Goal: Task Accomplishment & Management: Manage account settings

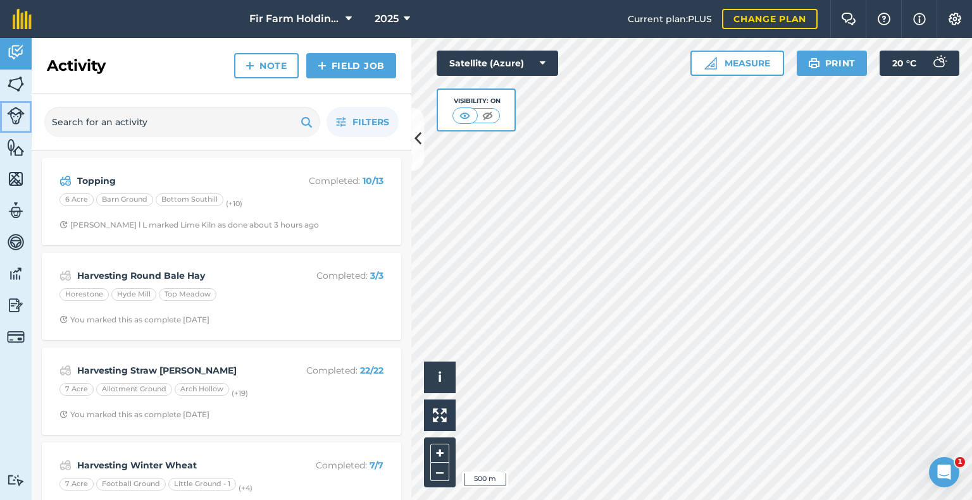
click at [15, 119] on img at bounding box center [16, 116] width 18 height 18
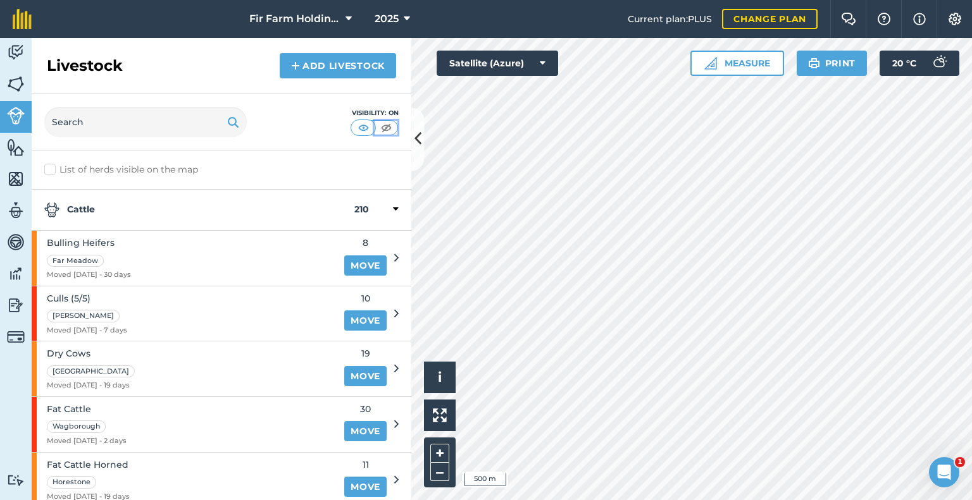
click at [378, 125] on img at bounding box center [386, 127] width 16 height 13
click at [361, 123] on img at bounding box center [363, 127] width 16 height 13
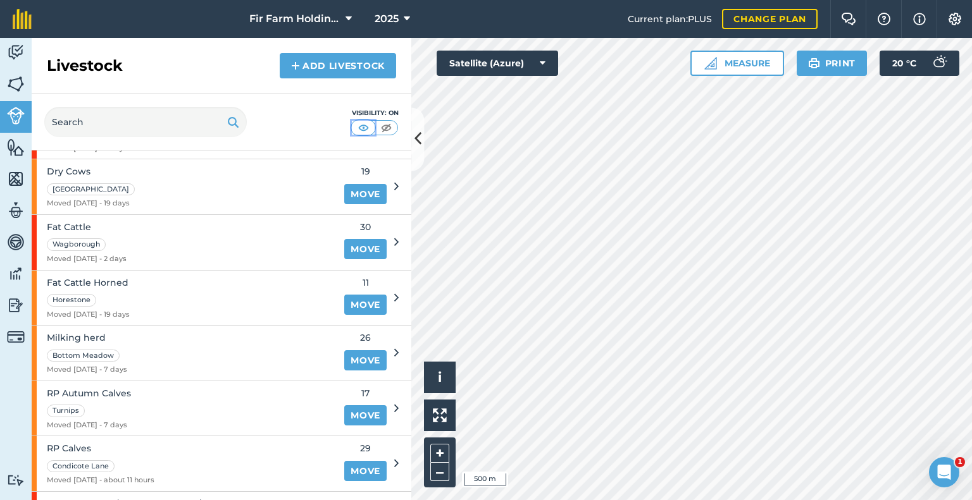
scroll to position [162, 0]
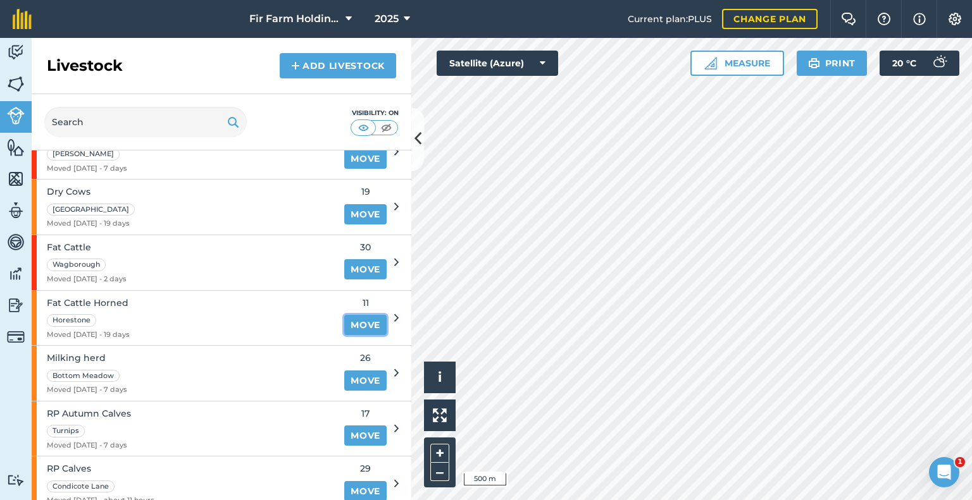
click at [354, 319] on link "Move" at bounding box center [365, 325] width 42 height 20
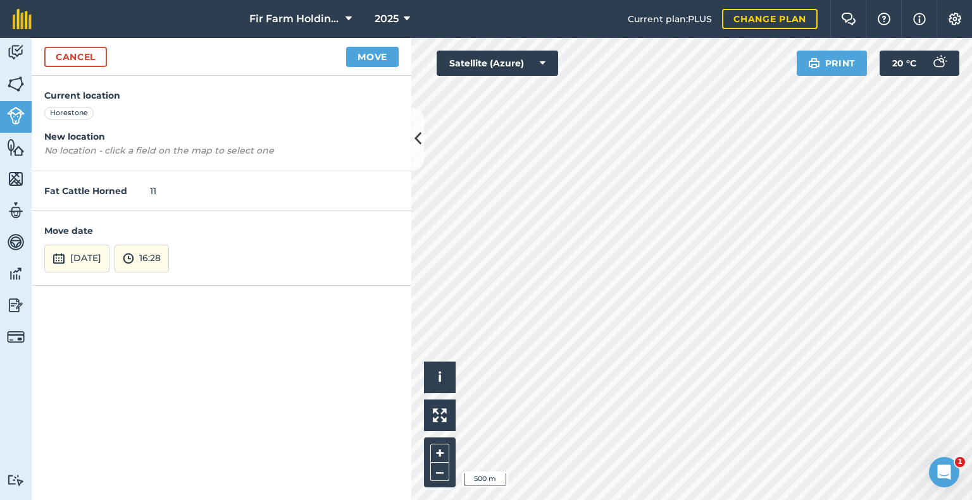
click at [166, 190] on div "Fat Cattle Horned 11" at bounding box center [222, 191] width 380 height 40
click at [145, 190] on div "Fat Cattle Horned 11" at bounding box center [222, 191] width 380 height 40
click at [149, 190] on div "Fat Cattle Horned 11" at bounding box center [222, 191] width 380 height 40
click at [89, 53] on link "Cancel" at bounding box center [75, 57] width 63 height 20
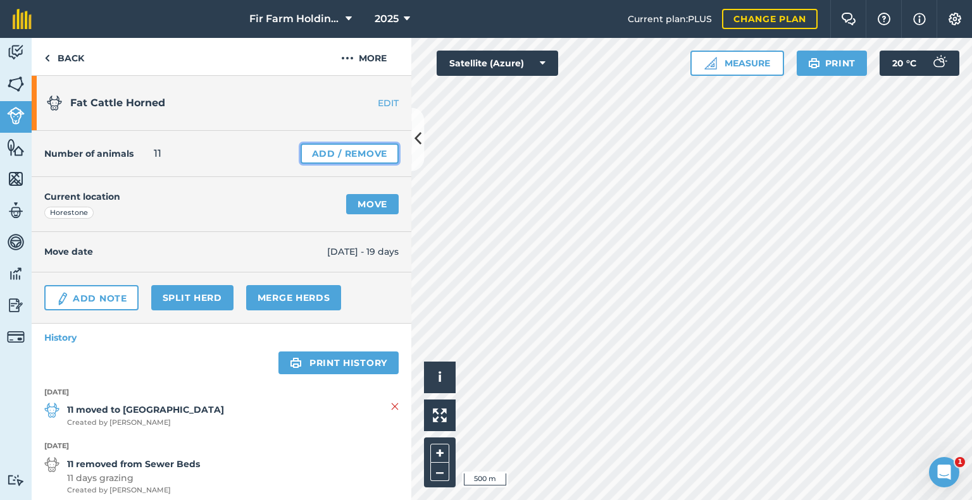
click at [332, 151] on link "Add / Remove" at bounding box center [349, 154] width 98 height 20
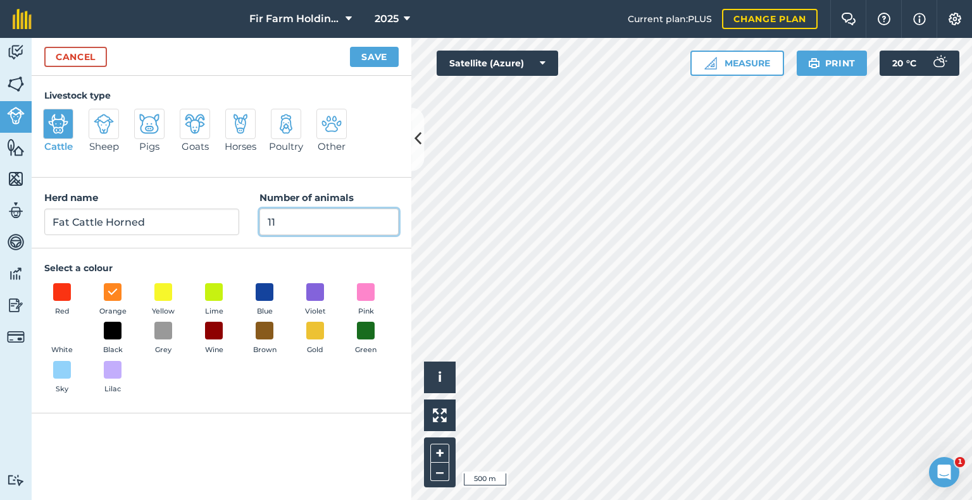
click at [283, 218] on input "11" at bounding box center [328, 222] width 139 height 27
type input "10"
click at [377, 65] on button "Save" at bounding box center [374, 57] width 49 height 20
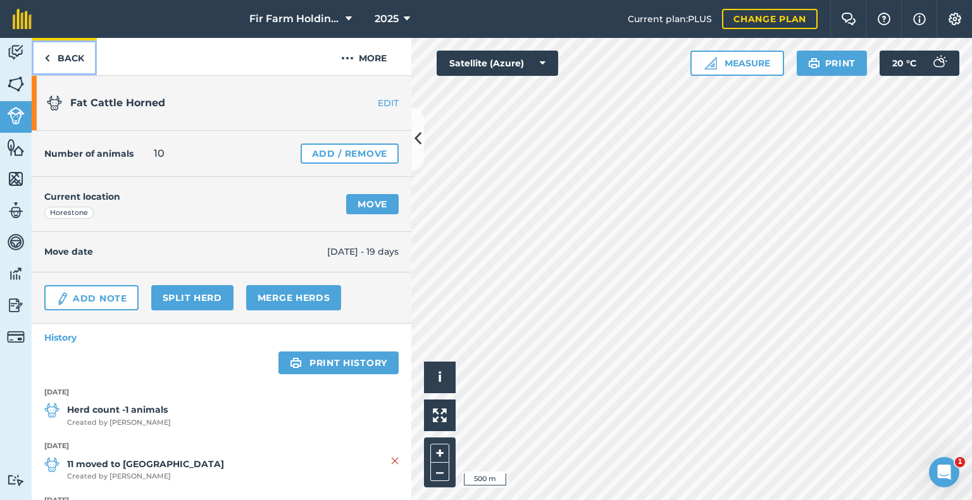
click at [66, 58] on link "Back" at bounding box center [64, 56] width 65 height 37
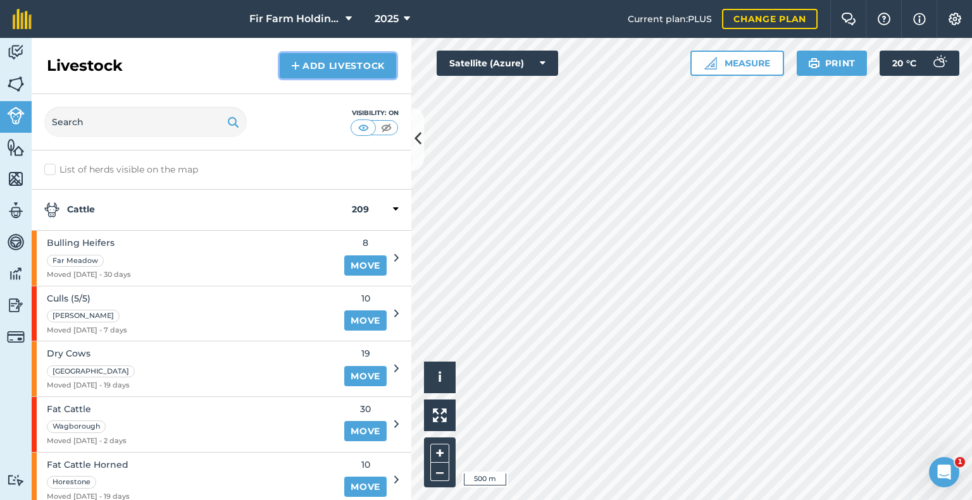
click at [310, 59] on link "Add Livestock" at bounding box center [338, 65] width 116 height 25
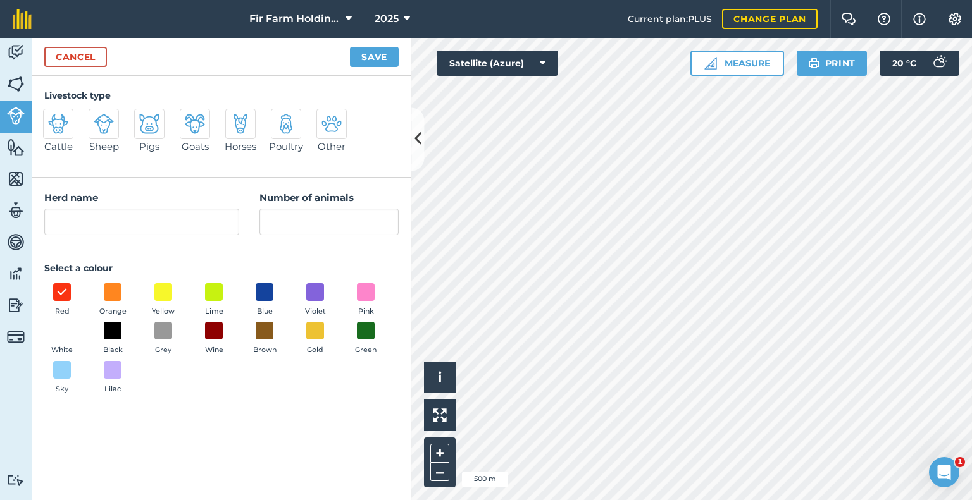
click at [64, 126] on img at bounding box center [58, 124] width 20 height 20
click at [53, 117] on input "Cattle" at bounding box center [48, 113] width 8 height 8
radio input "true"
click at [99, 216] on input "Cattle" at bounding box center [141, 222] width 195 height 27
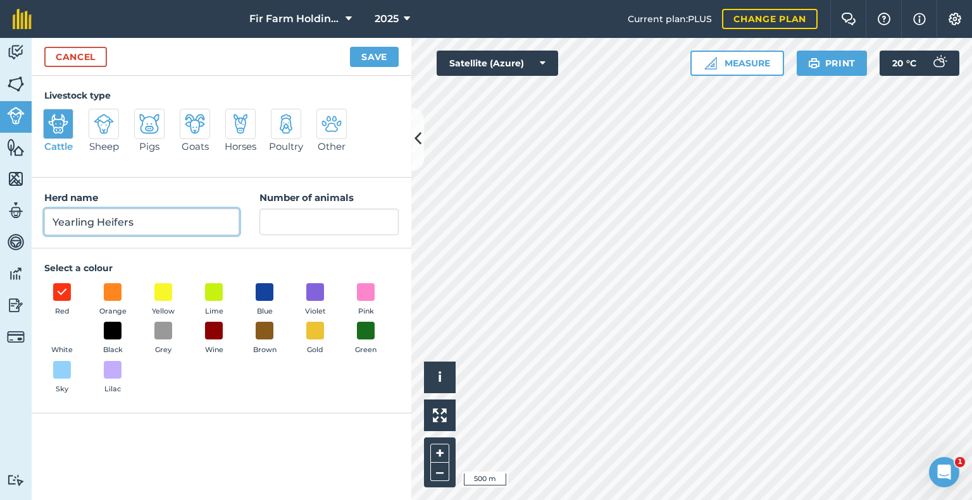
type input "Yearling Heifers"
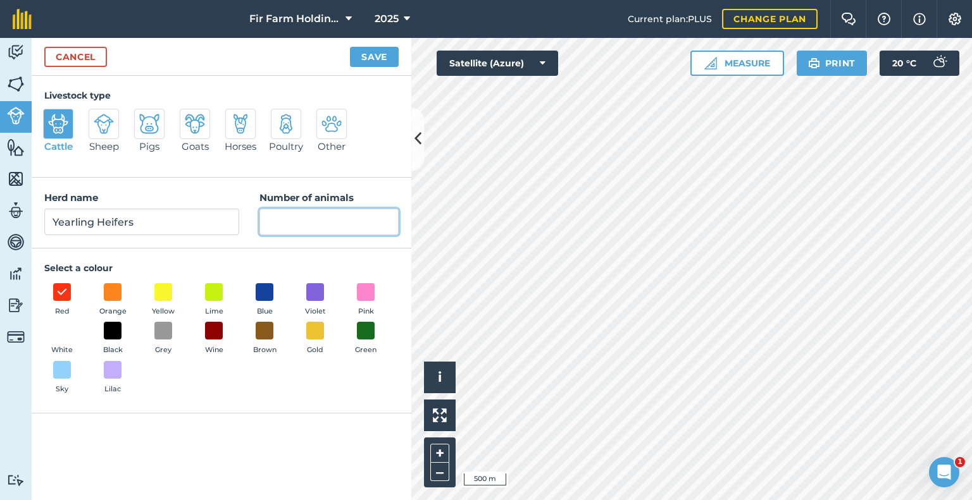
click at [291, 222] on input "Number of animals" at bounding box center [328, 222] width 139 height 27
type input "12"
click at [363, 54] on button "Save" at bounding box center [374, 57] width 49 height 20
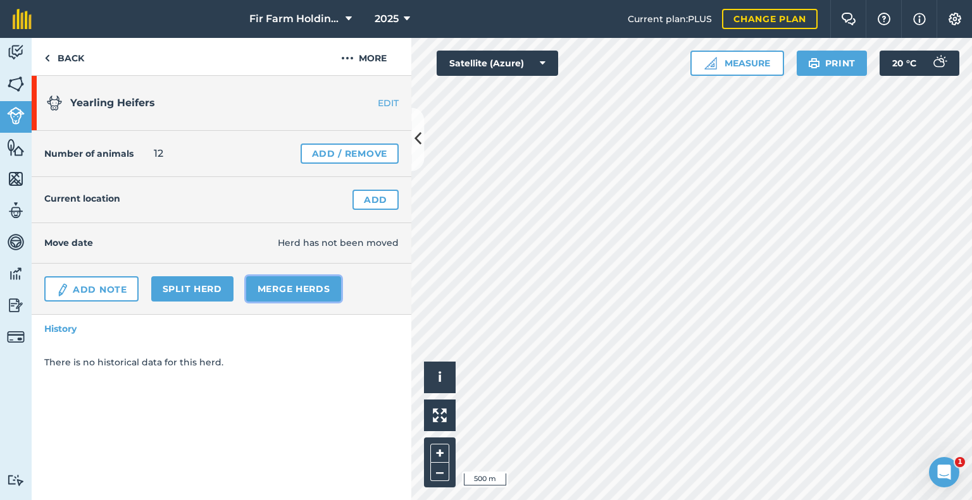
click at [287, 291] on link "Merge Herds" at bounding box center [294, 288] width 96 height 25
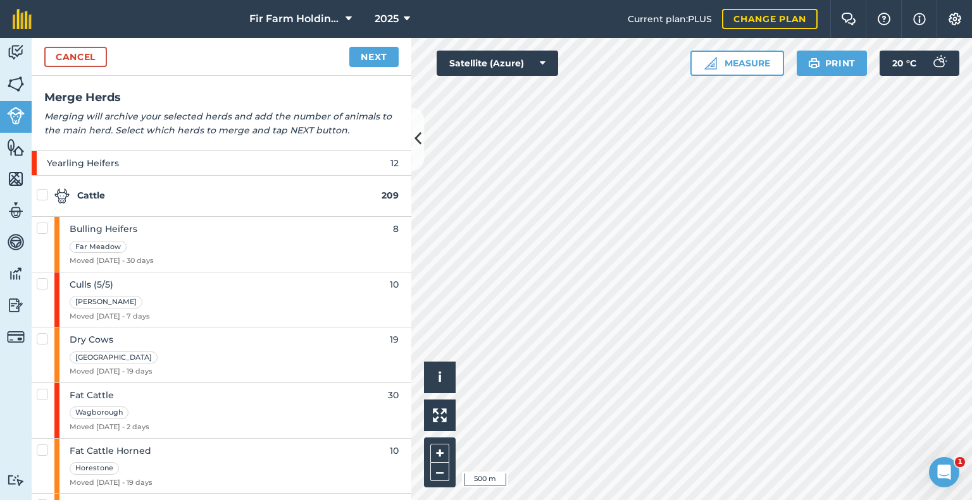
click at [45, 222] on label at bounding box center [44, 222] width 15 height 0
click at [45, 227] on input "checkbox" at bounding box center [41, 226] width 8 height 8
checkbox input "true"
click at [366, 54] on link "Next" at bounding box center [373, 57] width 49 height 20
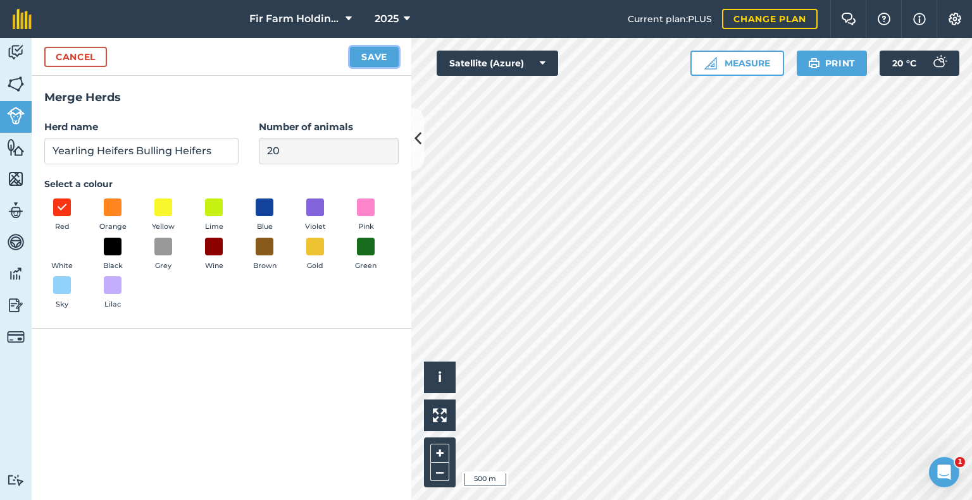
click at [366, 54] on button "Save" at bounding box center [374, 57] width 49 height 20
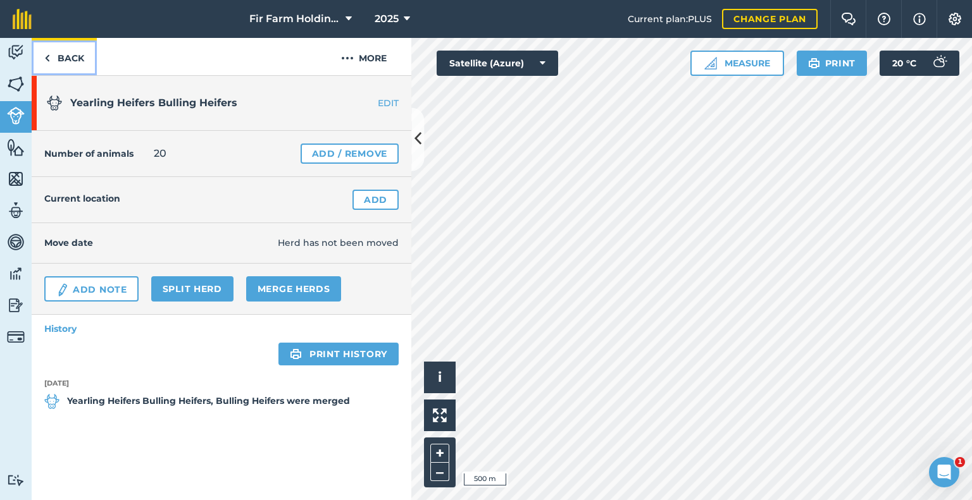
click at [47, 53] on img at bounding box center [47, 58] width 6 height 15
click at [369, 194] on link "Add" at bounding box center [375, 200] width 46 height 20
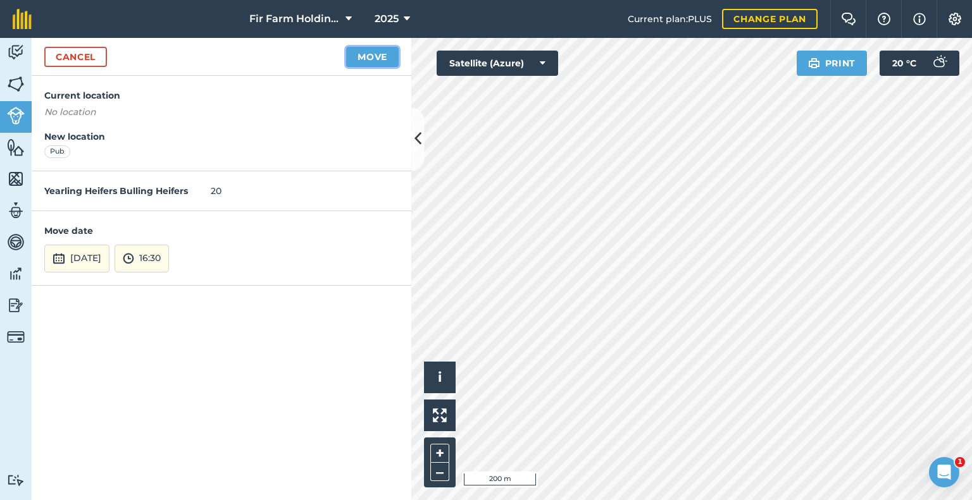
click at [389, 58] on button "Move" at bounding box center [372, 57] width 53 height 20
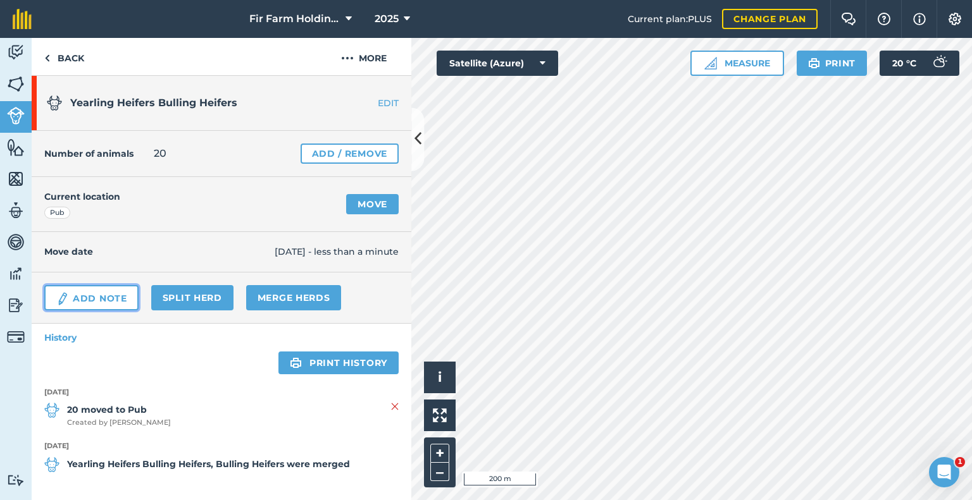
click at [80, 303] on link "Add Note" at bounding box center [91, 297] width 94 height 25
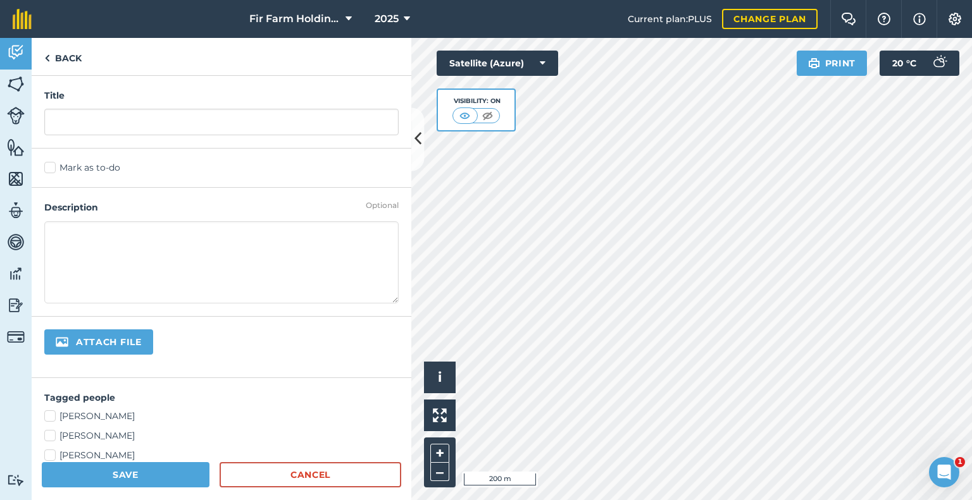
click at [129, 232] on textarea at bounding box center [221, 262] width 354 height 82
click at [213, 247] on textarea "12 Yearling SUX & RP Heifers" at bounding box center [221, 262] width 354 height 82
type textarea "12 Yearling SUX & RP Heifers 8 bulling heifers that have been served"
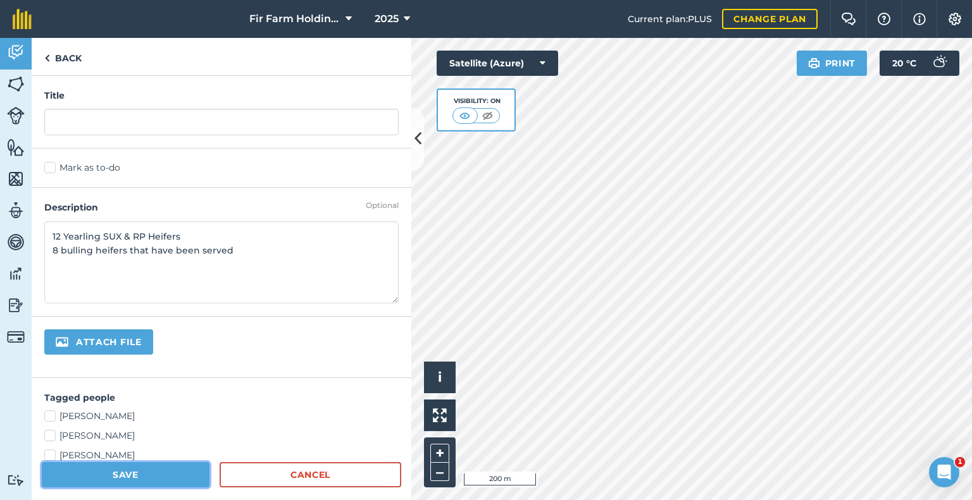
click at [137, 473] on button "Save" at bounding box center [126, 474] width 168 height 25
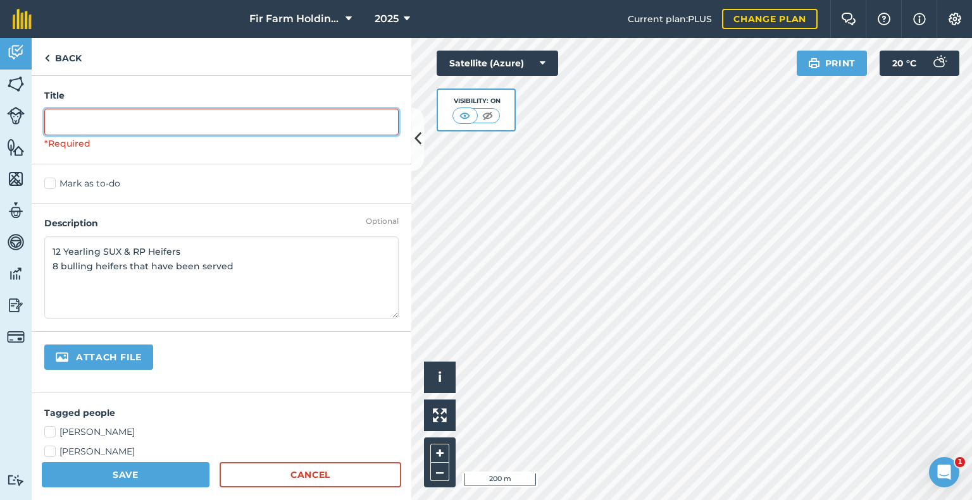
click at [130, 121] on input "text" at bounding box center [221, 122] width 354 height 27
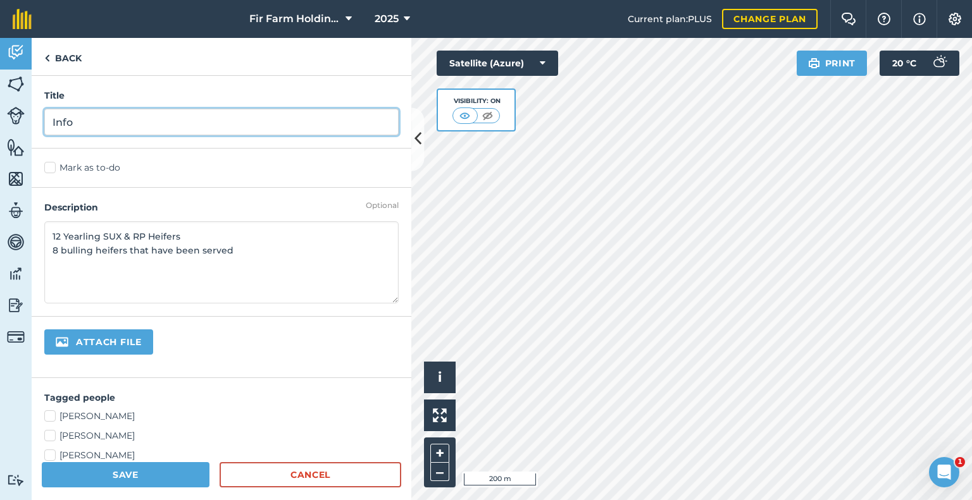
type input "Info"
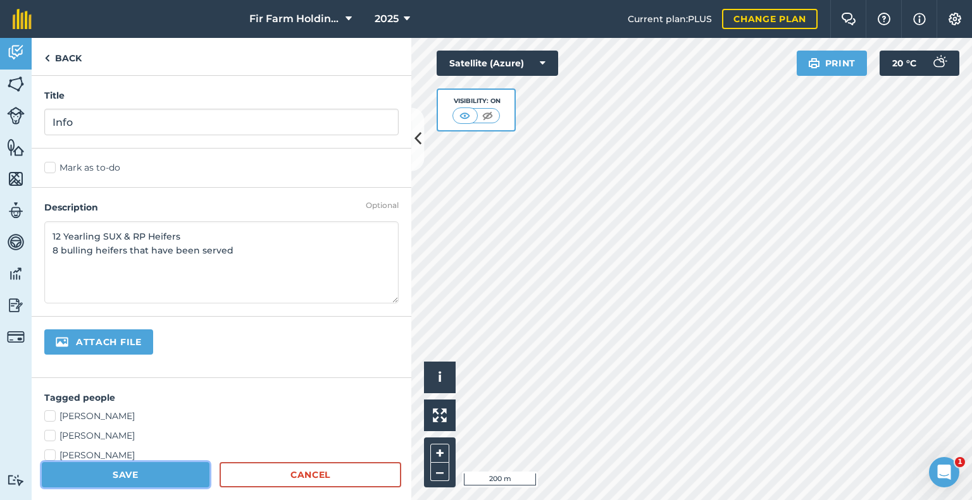
click at [108, 468] on button "Save" at bounding box center [126, 474] width 168 height 25
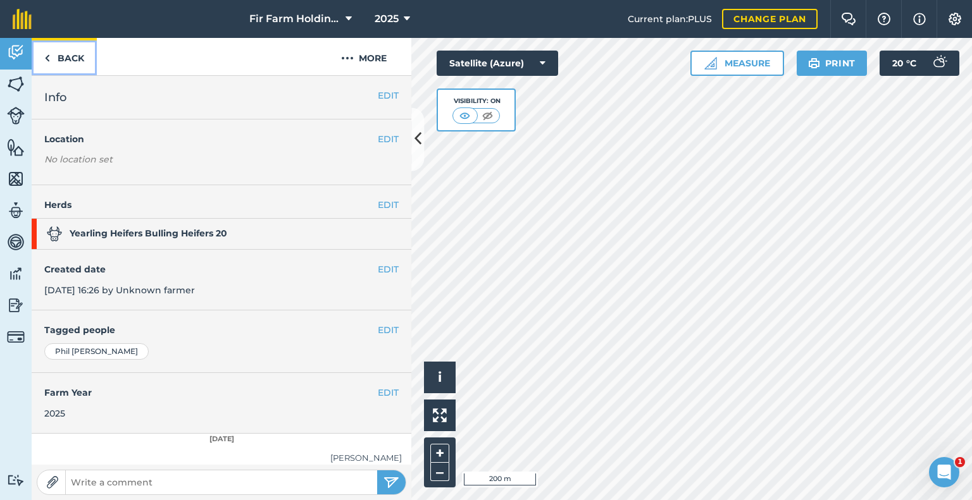
click at [78, 62] on link "Back" at bounding box center [64, 56] width 65 height 37
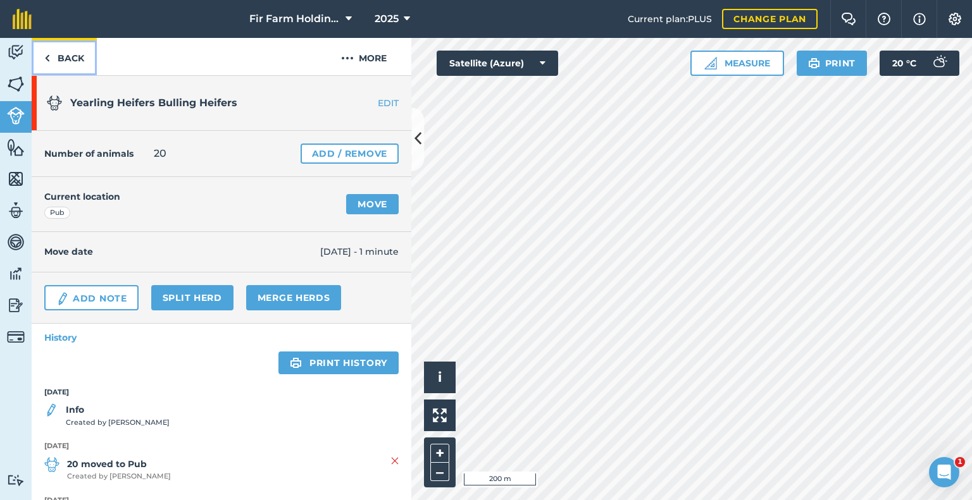
click at [63, 56] on link "Back" at bounding box center [64, 56] width 65 height 37
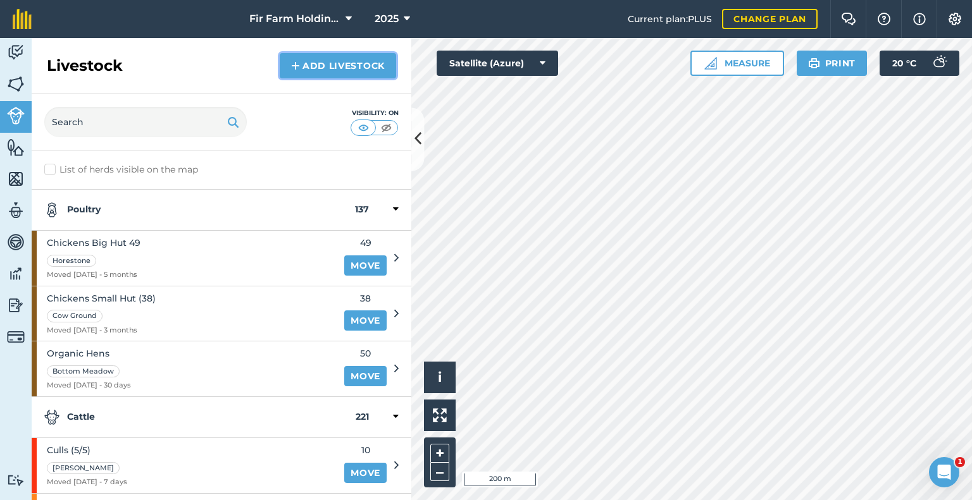
click at [326, 66] on link "Add Livestock" at bounding box center [338, 65] width 116 height 25
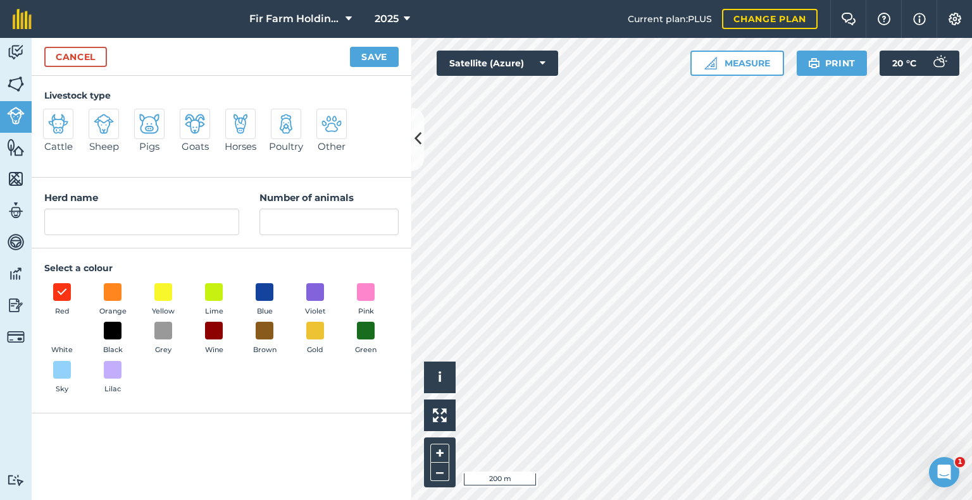
click at [55, 116] on img at bounding box center [58, 124] width 20 height 20
click at [53, 116] on input "Cattle" at bounding box center [48, 113] width 8 height 8
radio input "true"
click at [104, 284] on span at bounding box center [113, 292] width 20 height 20
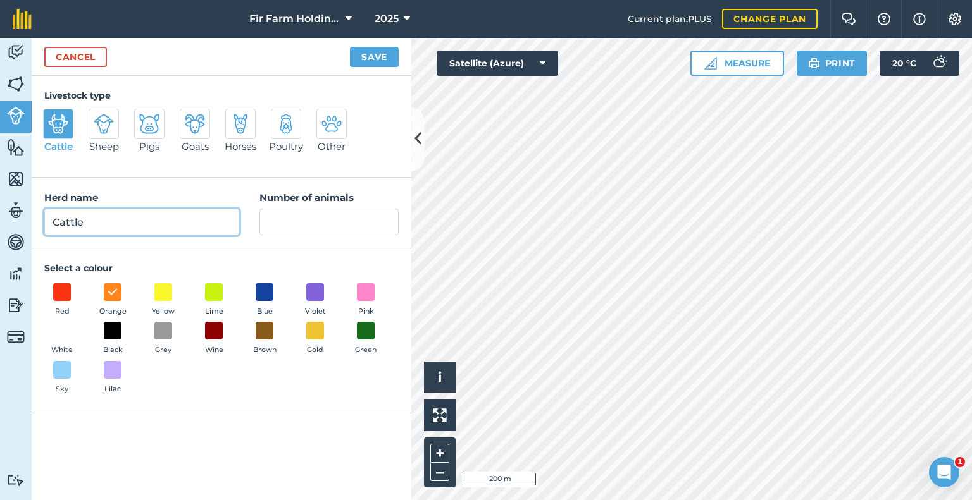
click at [114, 230] on input "Cattle" at bounding box center [141, 222] width 195 height 27
type input "Milk Calves"
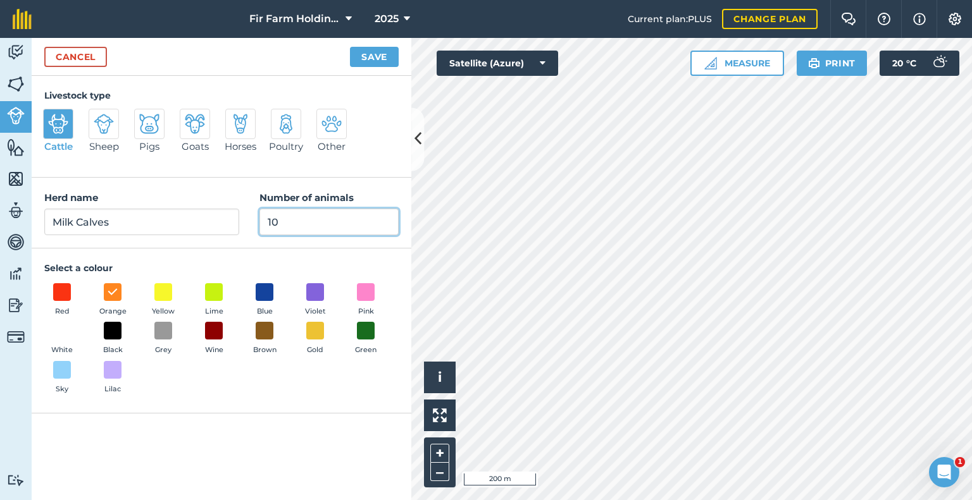
type input "10"
click at [368, 55] on button "Save" at bounding box center [374, 57] width 49 height 20
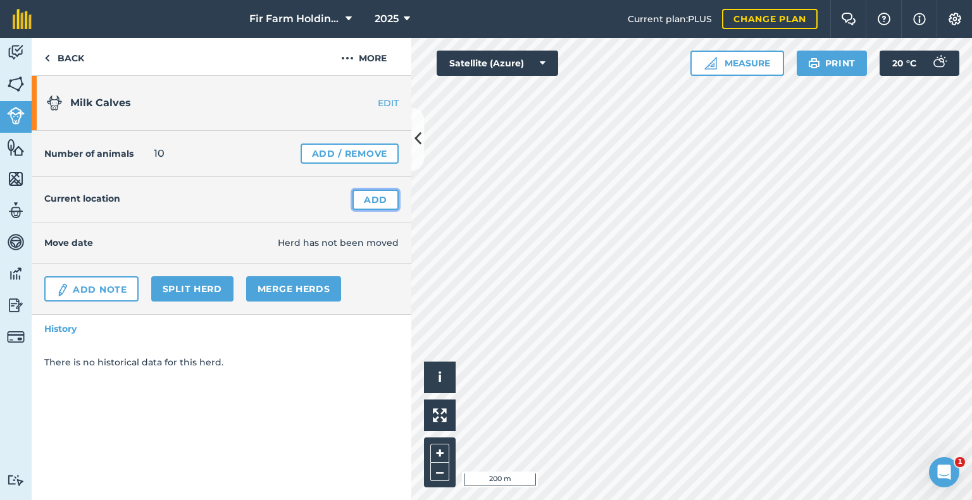
click at [375, 200] on link "Add" at bounding box center [375, 200] width 46 height 20
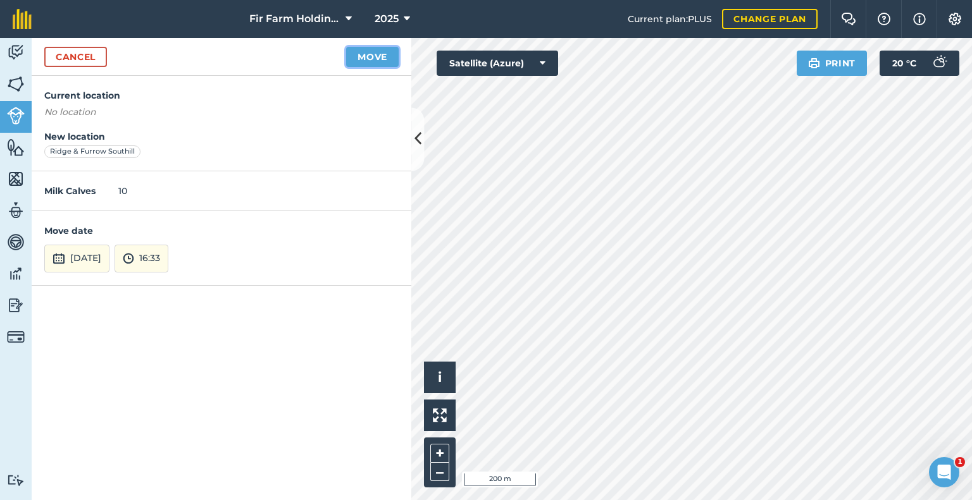
click at [369, 56] on button "Move" at bounding box center [372, 57] width 53 height 20
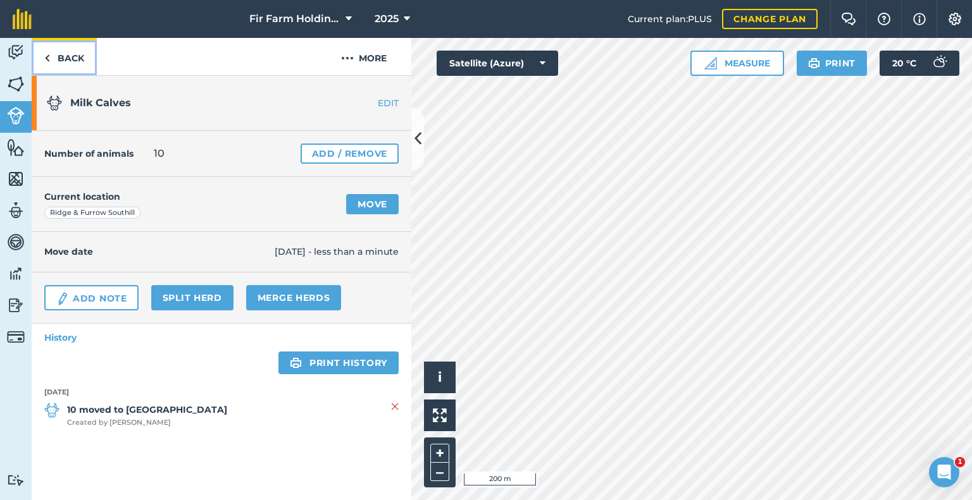
click at [85, 59] on link "Back" at bounding box center [64, 56] width 65 height 37
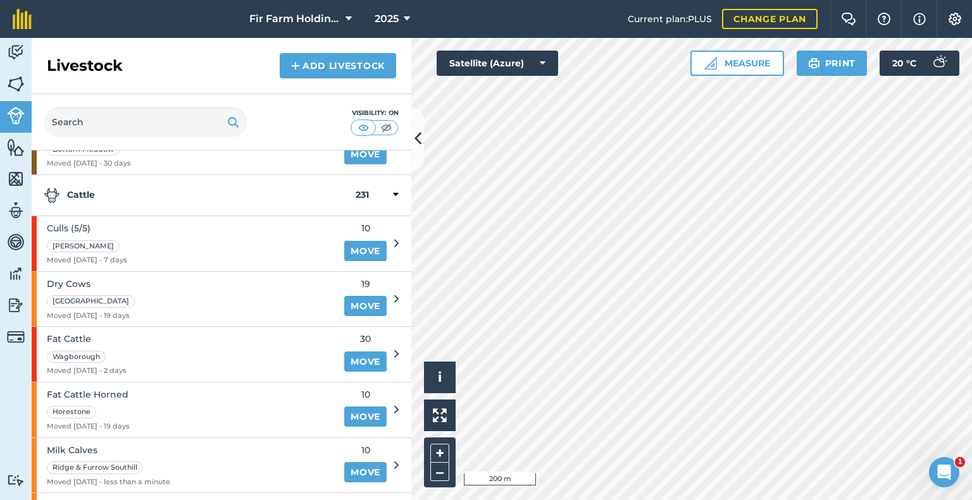
scroll to position [190, 0]
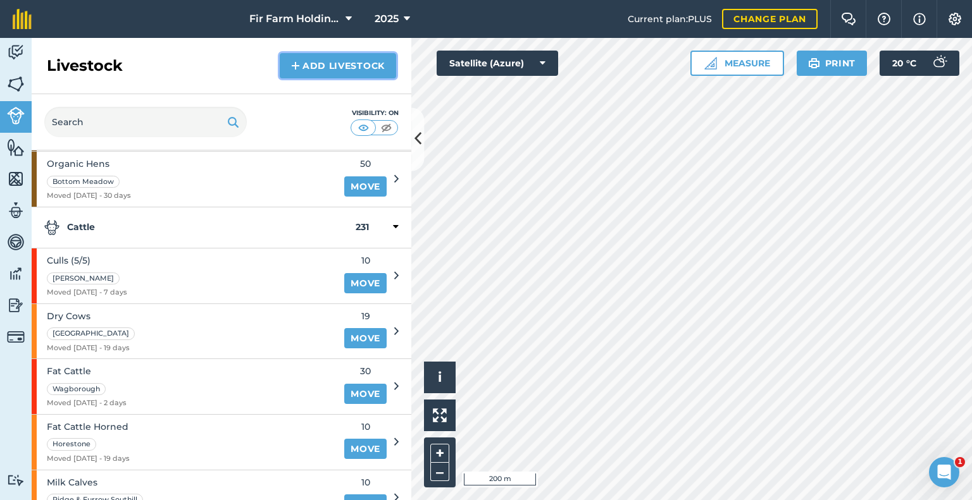
click at [319, 70] on link "Add Livestock" at bounding box center [338, 65] width 116 height 25
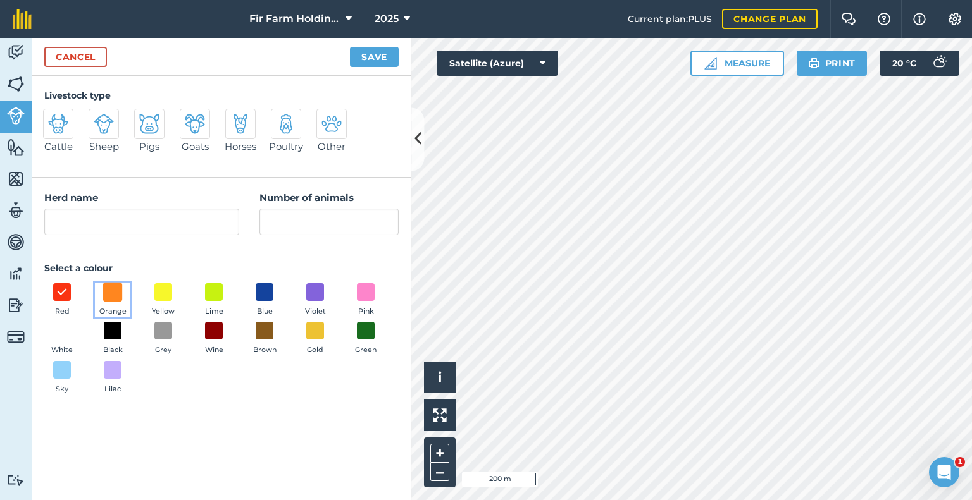
click at [116, 287] on span at bounding box center [113, 292] width 20 height 20
click at [103, 223] on input "Herd name" at bounding box center [141, 222] width 195 height 27
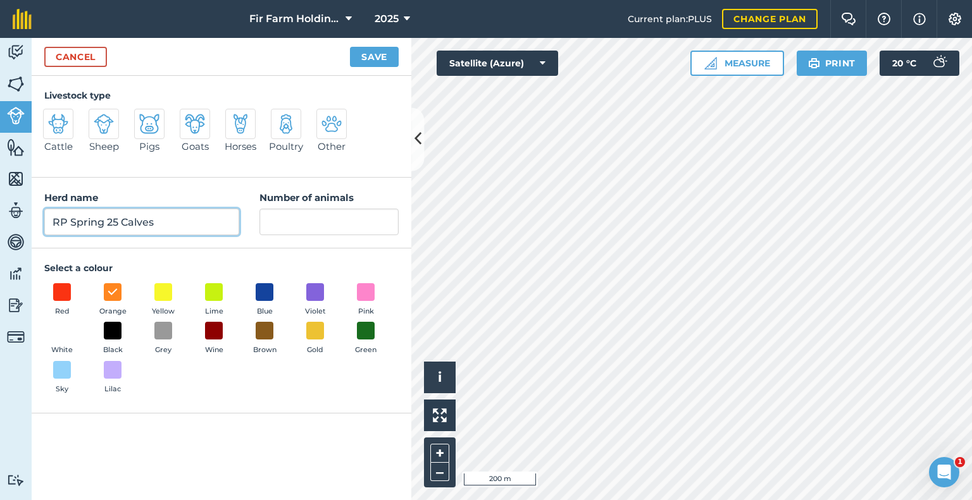
type input "RP Spring 25 Calves"
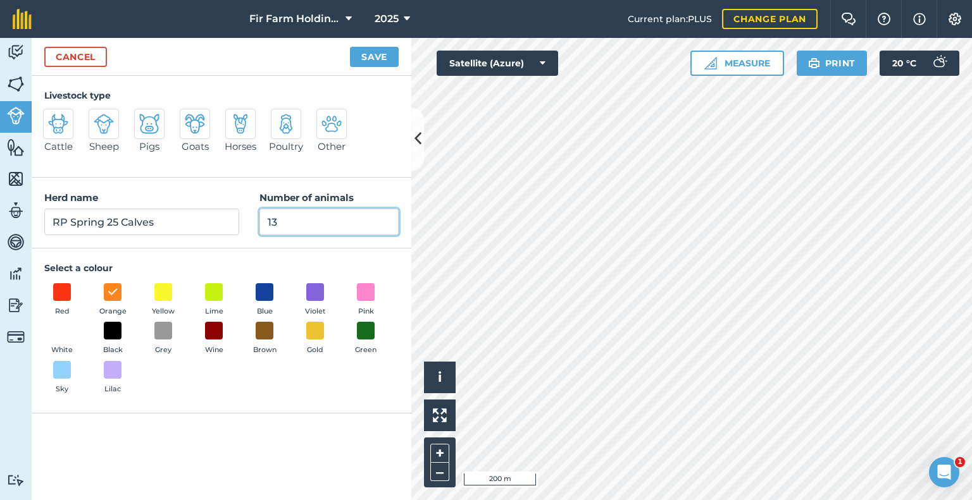
type input "13"
click at [66, 127] on img at bounding box center [58, 124] width 20 height 20
click at [53, 117] on input "Cattle" at bounding box center [48, 113] width 8 height 8
radio input "true"
click at [383, 60] on button "Save" at bounding box center [374, 57] width 49 height 20
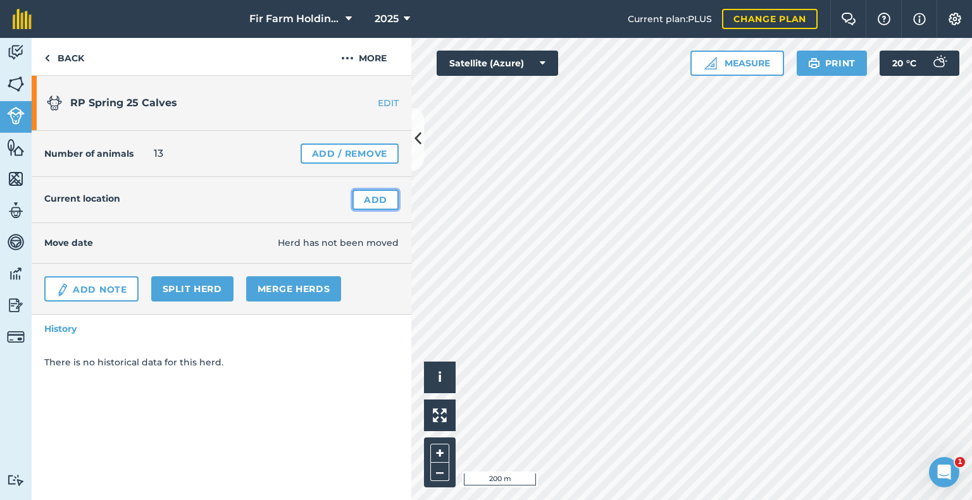
click at [365, 203] on link "Add" at bounding box center [375, 200] width 46 height 20
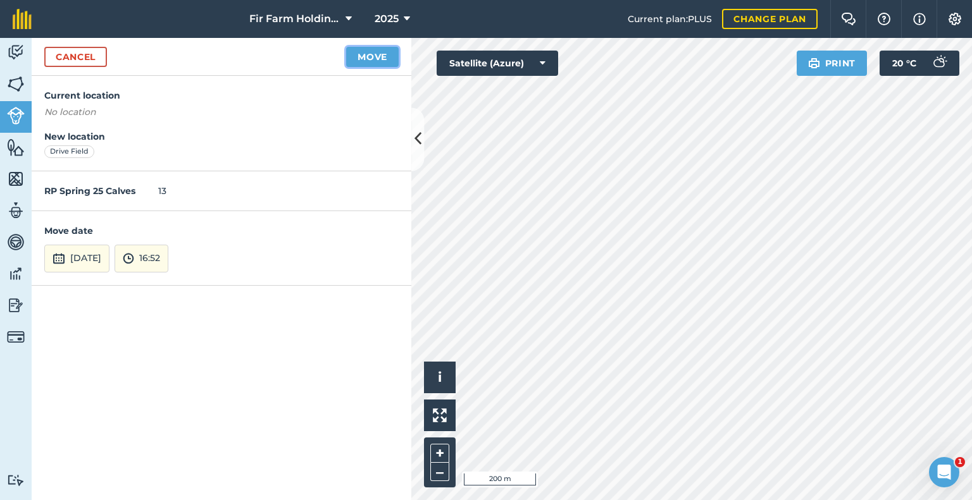
click at [369, 60] on button "Move" at bounding box center [372, 57] width 53 height 20
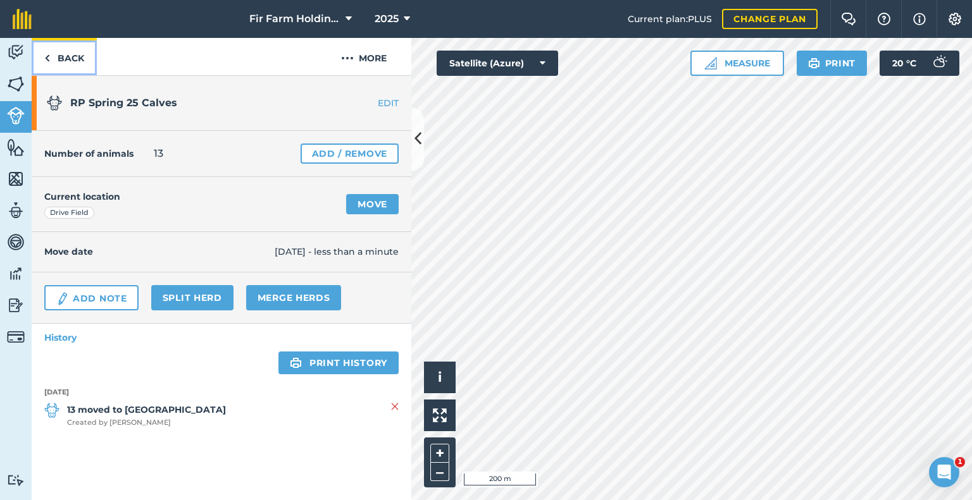
click at [61, 56] on link "Back" at bounding box center [64, 56] width 65 height 37
click at [53, 56] on link "Back" at bounding box center [64, 56] width 65 height 37
